Goal: Navigation & Orientation: Find specific page/section

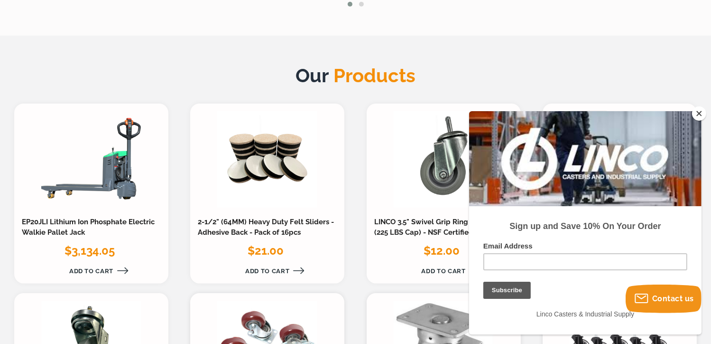
scroll to position [854, 0]
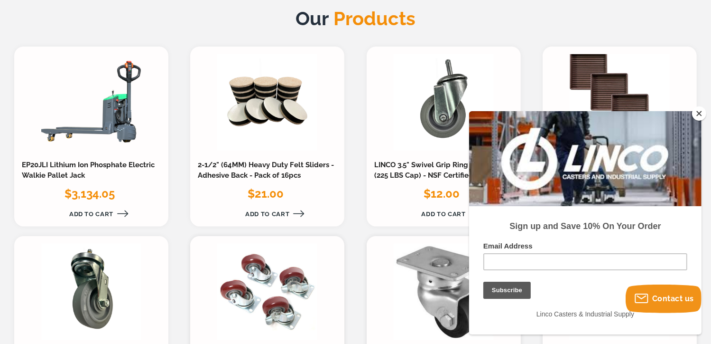
click at [700, 117] on button "Close" at bounding box center [699, 113] width 14 height 14
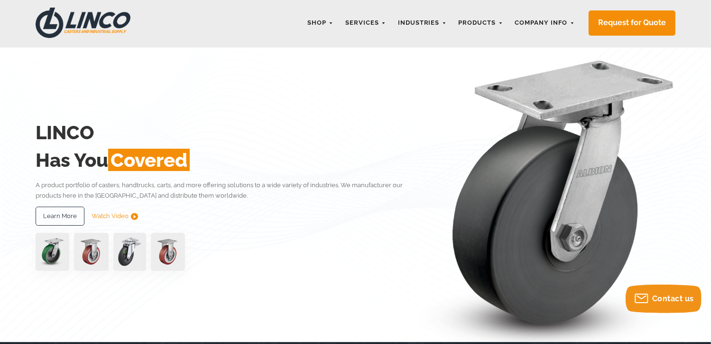
scroll to position [0, 0]
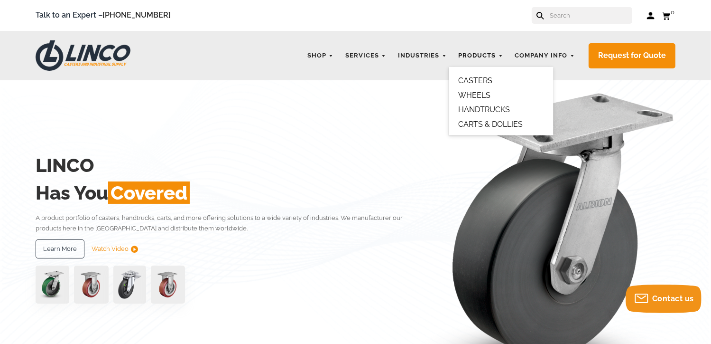
click at [474, 55] on link "Products" at bounding box center [481, 56] width 54 height 19
click at [481, 125] on link "CARTS & DOLLIES" at bounding box center [491, 124] width 65 height 9
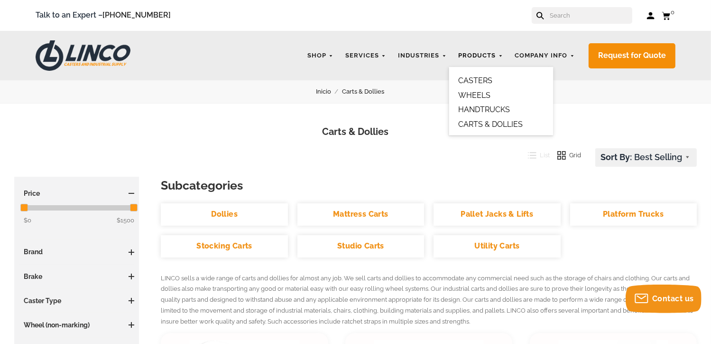
click at [484, 56] on link "Products" at bounding box center [481, 56] width 54 height 19
click at [486, 84] on link "CASTERS" at bounding box center [476, 80] width 34 height 9
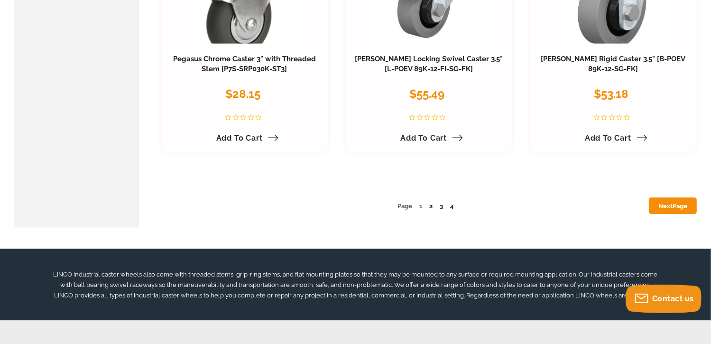
scroll to position [4888, 0]
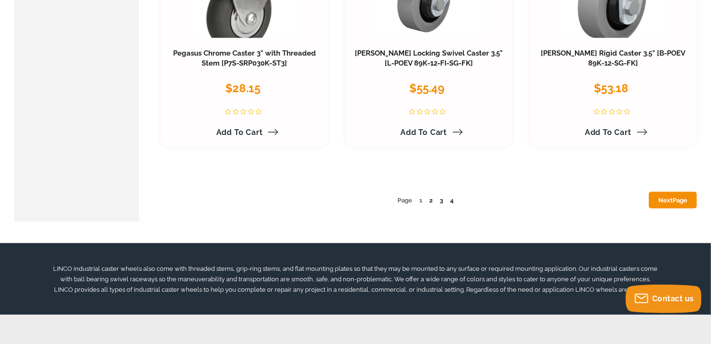
click at [425, 203] on ul "Page 1 2 3 4 Next Page" at bounding box center [429, 200] width 536 height 10
click at [430, 200] on link "2" at bounding box center [430, 199] width 3 height 7
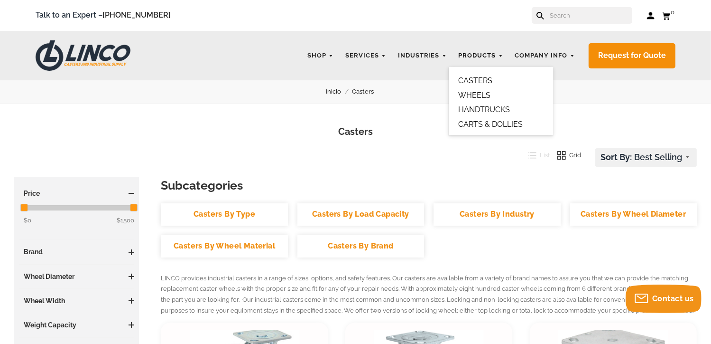
click at [480, 64] on link "Products" at bounding box center [481, 56] width 54 height 19
click at [484, 108] on link "HANDTRUCKS" at bounding box center [485, 109] width 52 height 9
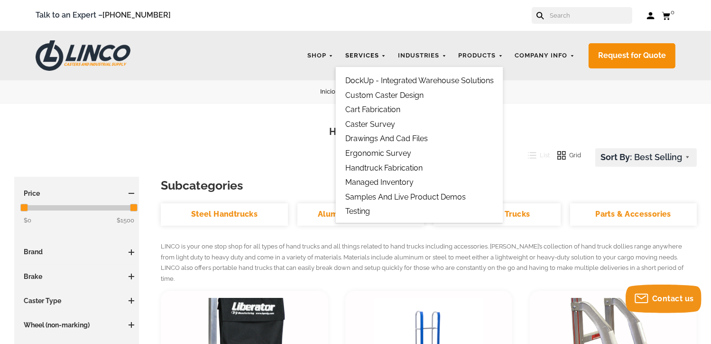
click at [374, 57] on link "Services" at bounding box center [366, 56] width 50 height 19
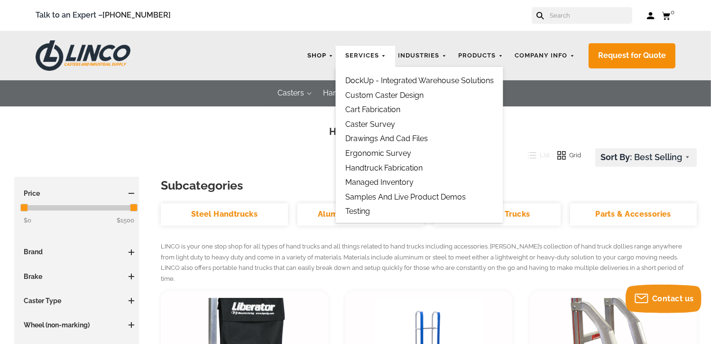
click at [318, 57] on link "Shop" at bounding box center [321, 56] width 36 height 19
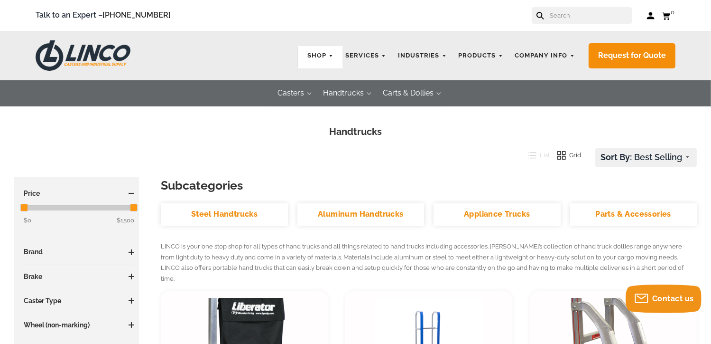
click at [318, 57] on link "Shop" at bounding box center [321, 56] width 36 height 19
click at [330, 55] on link "Shop" at bounding box center [321, 56] width 36 height 19
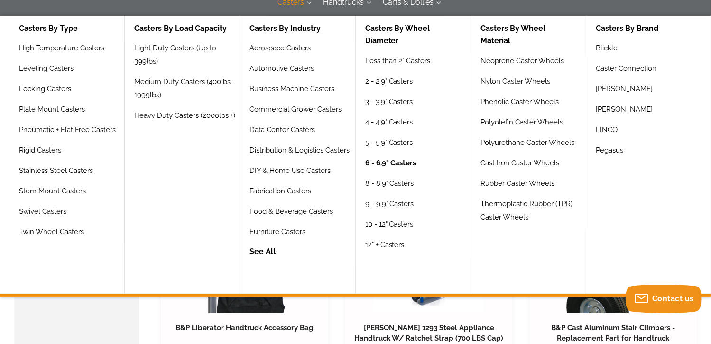
scroll to position [95, 0]
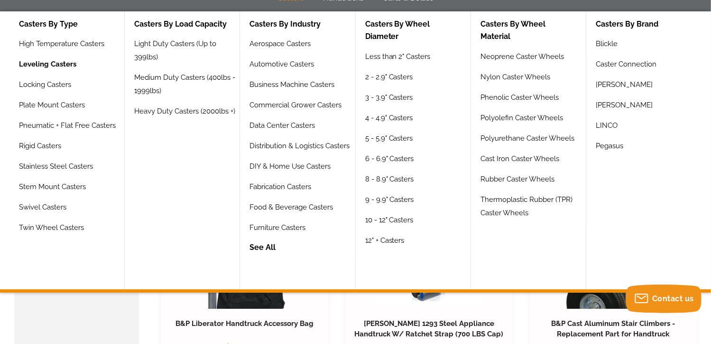
click at [58, 69] on link "Leveling Casters" at bounding box center [47, 67] width 57 height 20
